Goal: Check status

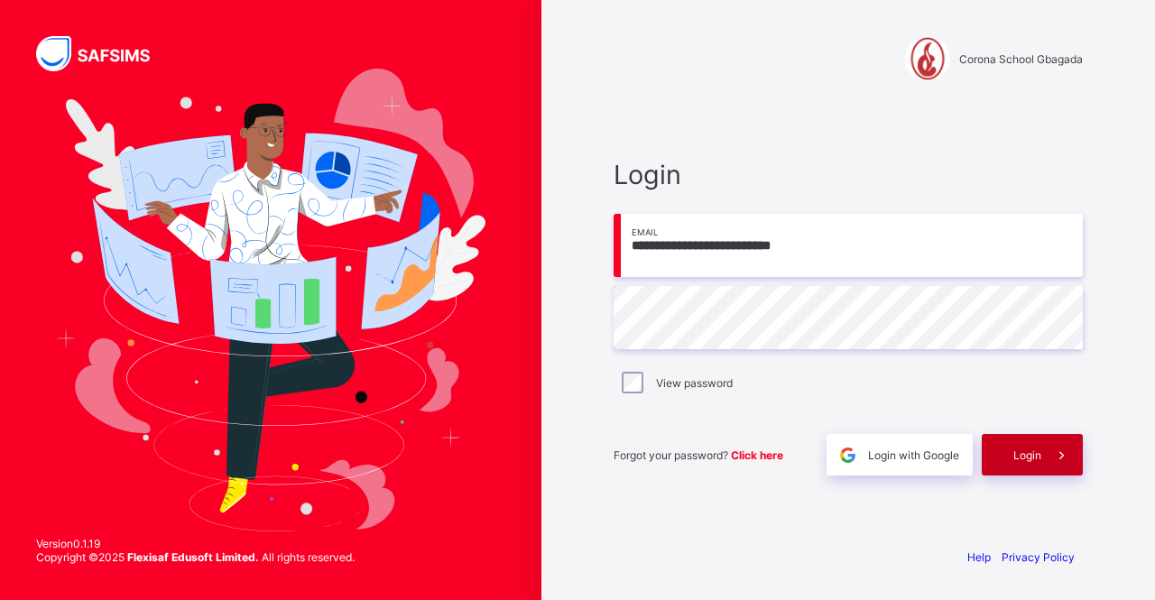
click at [1039, 450] on span "Login" at bounding box center [1028, 456] width 28 height 14
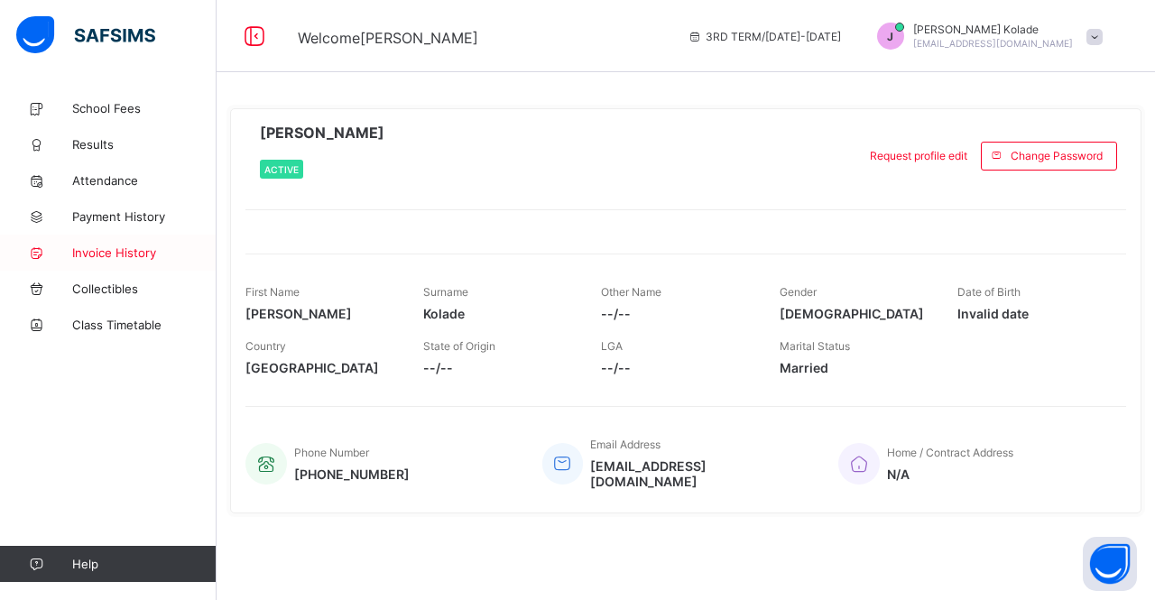
click at [116, 243] on link "Invoice History" at bounding box center [108, 253] width 217 height 36
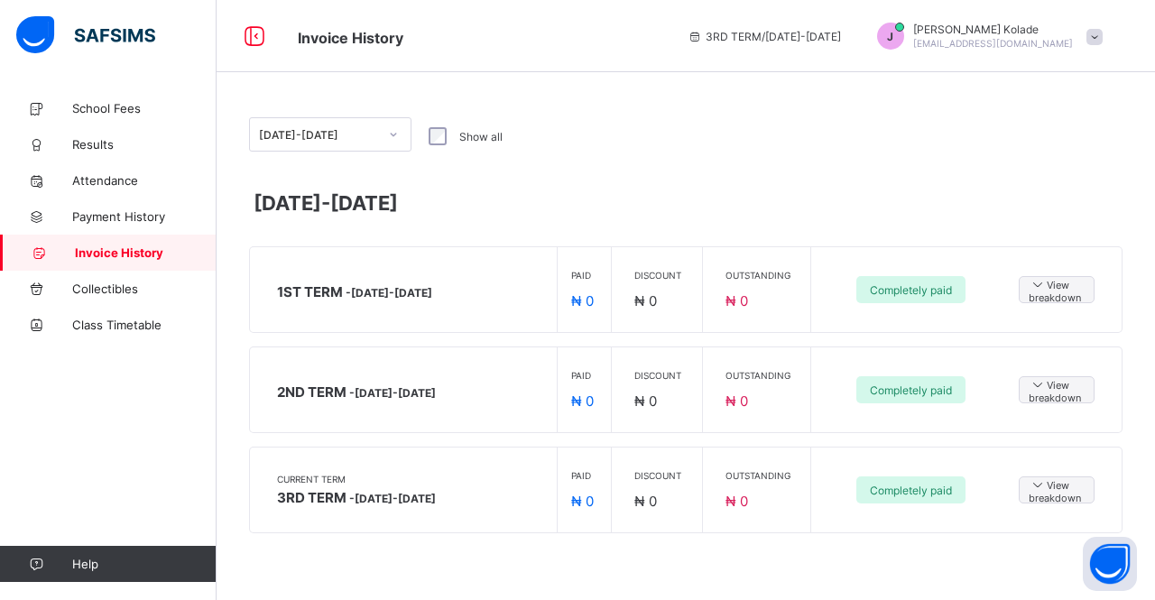
click at [567, 169] on div "[DATE]-[DATE] Show all [DATE]-[DATE] 1ST TERM - [DATE]-[DATE] Paid ₦ 0 Discount…" at bounding box center [686, 334] width 939 height 488
click at [406, 144] on div at bounding box center [393, 134] width 31 height 29
click at [1093, 32] on span at bounding box center [1095, 37] width 16 height 16
click at [124, 220] on span "Payment History" at bounding box center [144, 216] width 144 height 14
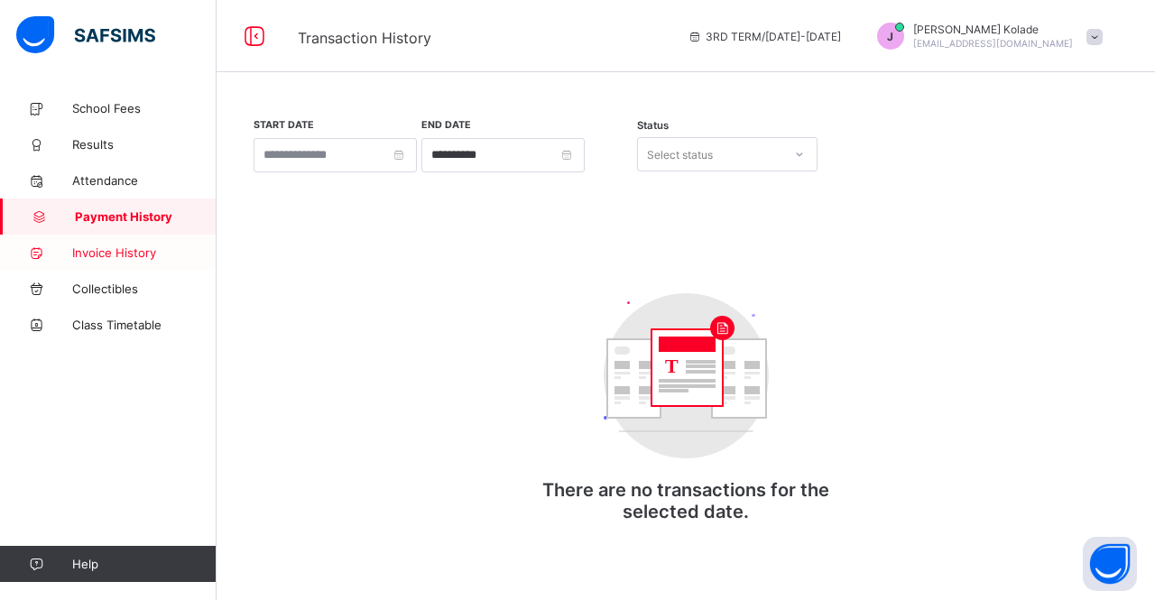
click at [111, 258] on span "Invoice History" at bounding box center [144, 253] width 144 height 14
